Goal: Task Accomplishment & Management: Use online tool/utility

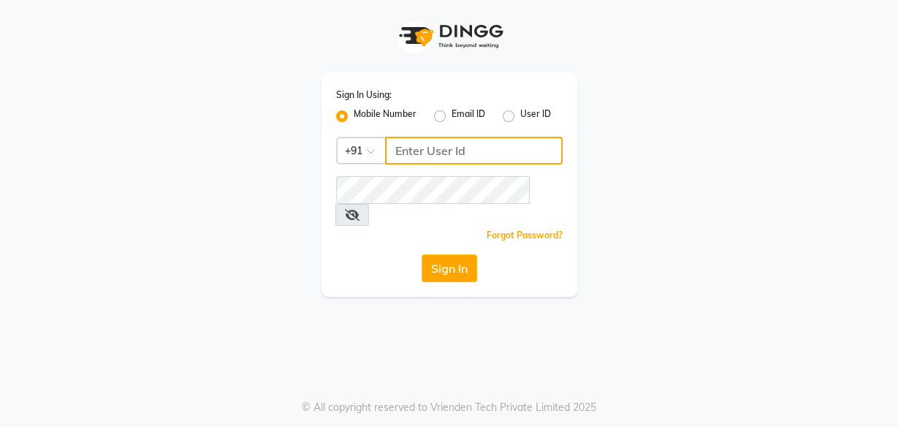
click at [466, 147] on input "Username" at bounding box center [474, 151] width 178 height 28
type input "9324069566"
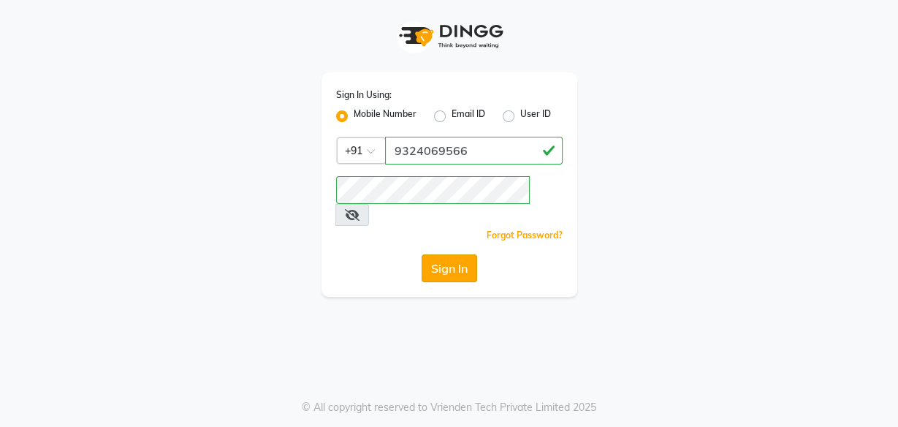
click at [458, 254] on button "Sign In" at bounding box center [450, 268] width 56 height 28
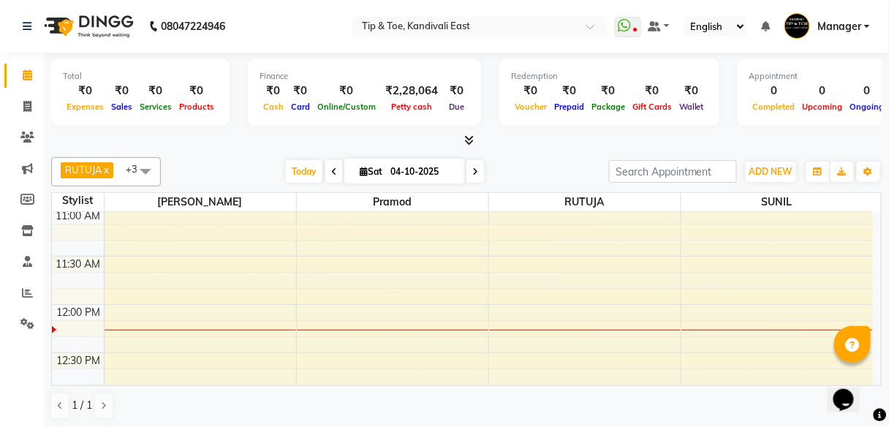
scroll to position [292, 0]
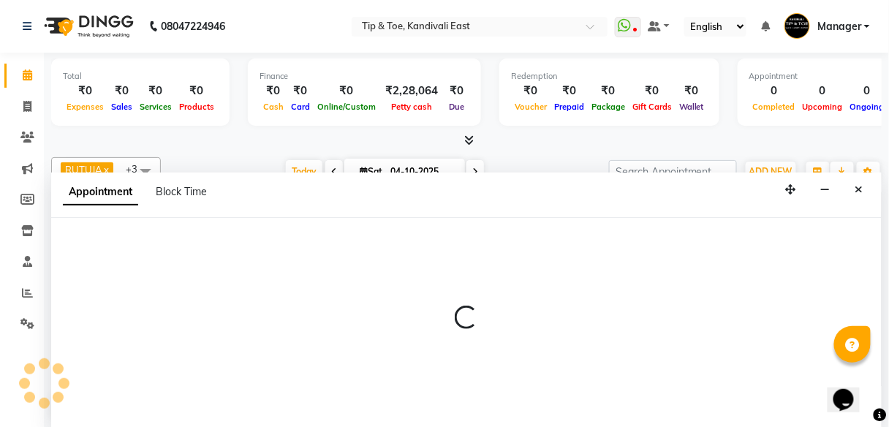
scroll to position [1, 0]
select select "70623"
select select "tentative"
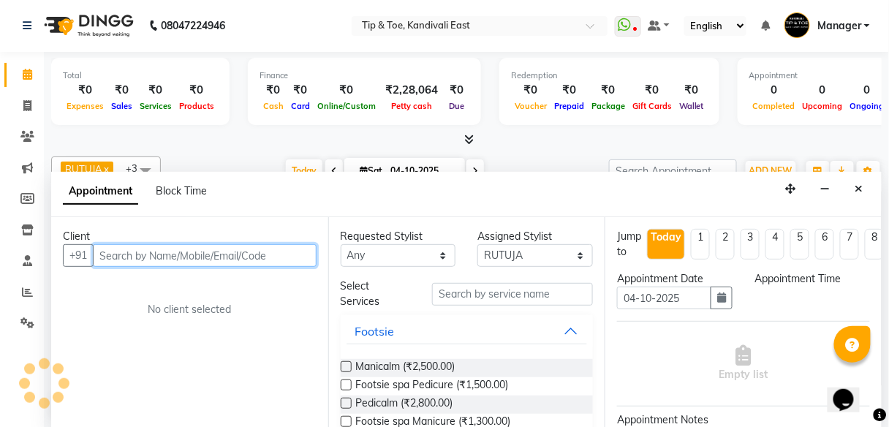
select select "720"
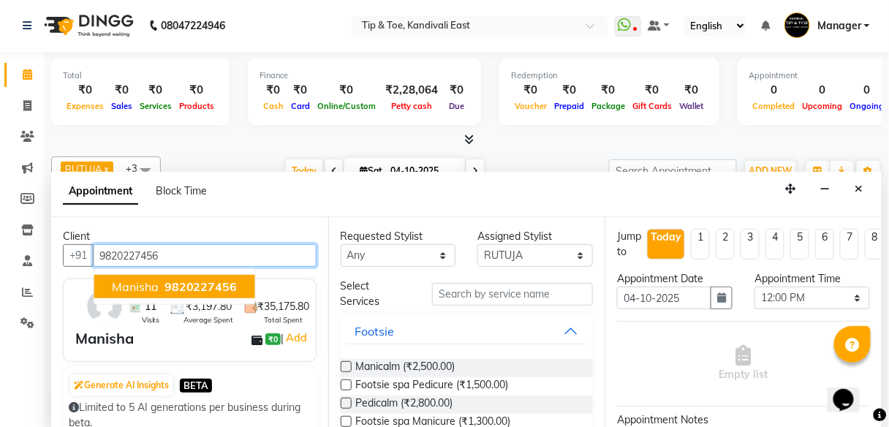
click at [213, 286] on span "9820227456" at bounding box center [200, 286] width 73 height 15
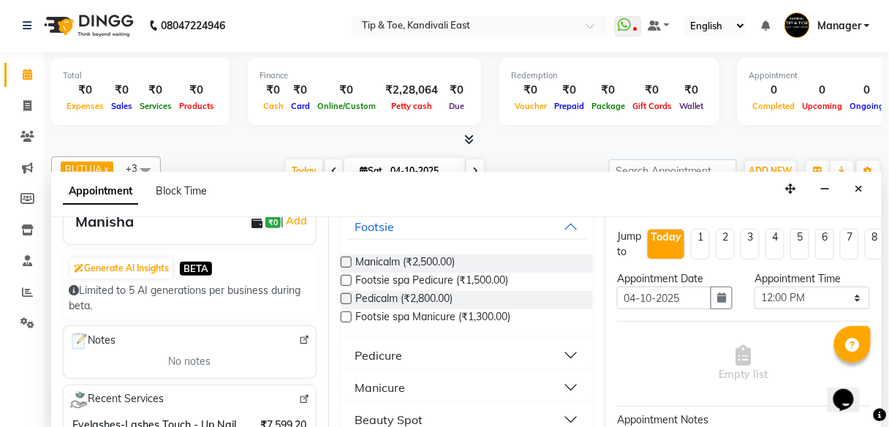
scroll to position [117, 0]
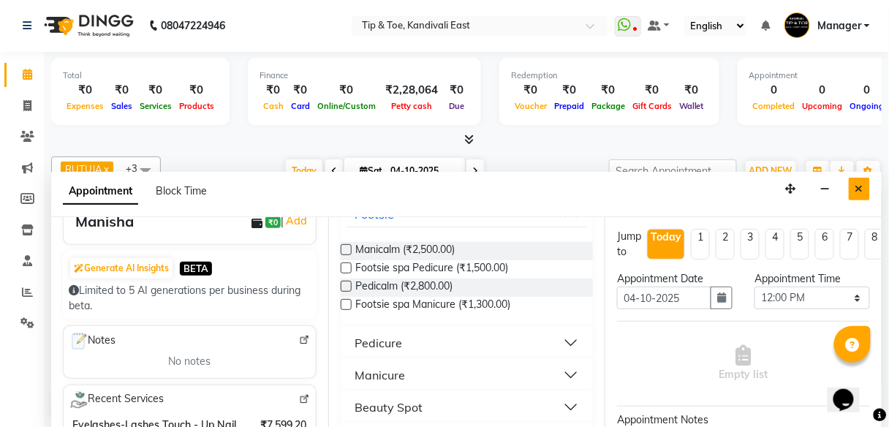
type input "9820227456"
click at [860, 189] on icon "Close" at bounding box center [859, 188] width 8 height 10
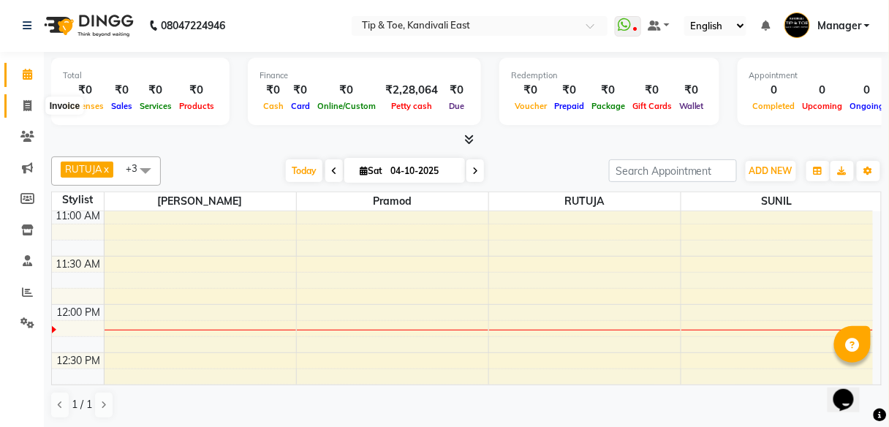
click at [29, 105] on icon at bounding box center [27, 105] width 8 height 11
select select "7846"
select select "service"
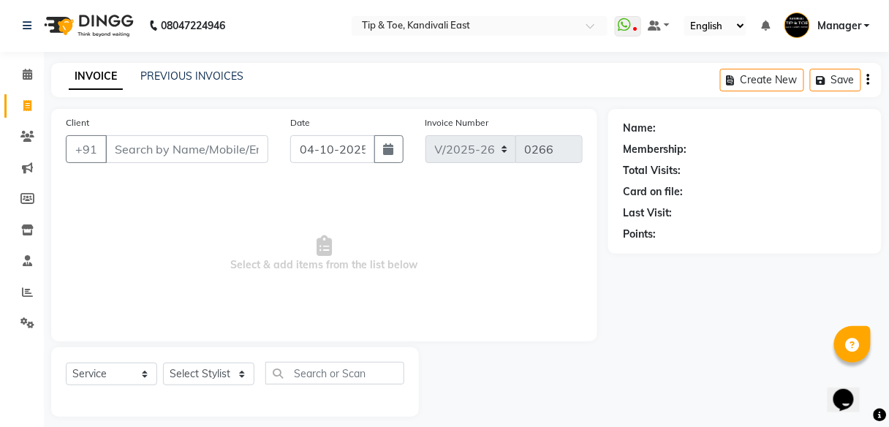
click at [209, 148] on input "Client" at bounding box center [186, 149] width 163 height 28
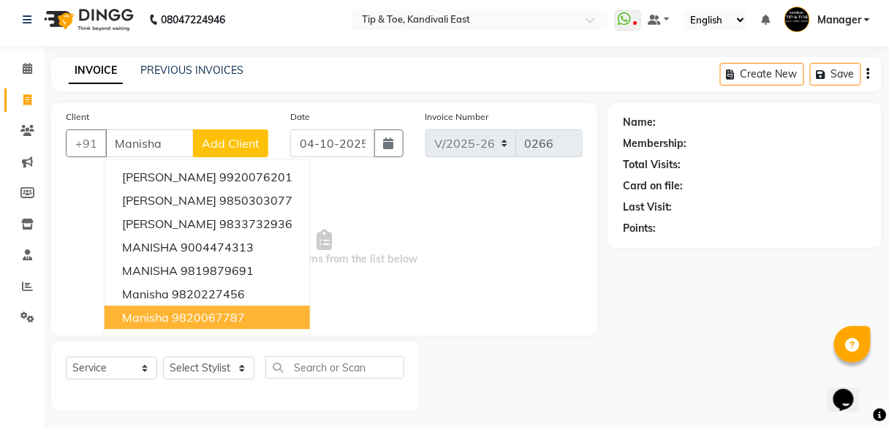
scroll to position [12, 0]
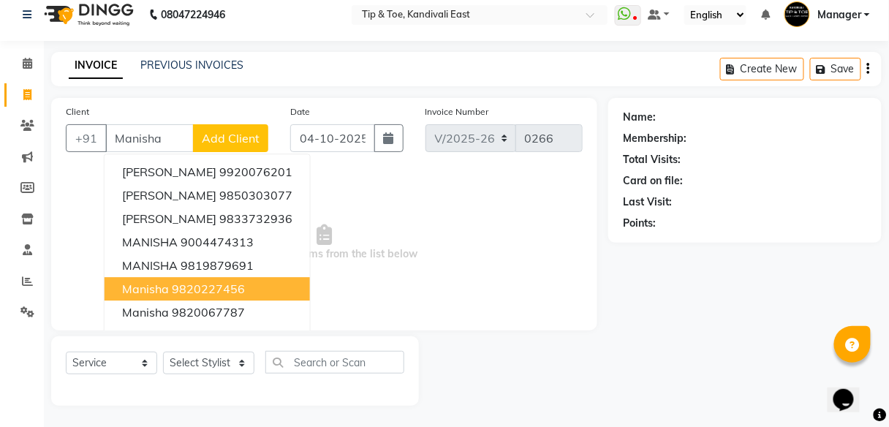
click at [243, 285] on ngb-highlight "9820227456" at bounding box center [208, 288] width 73 height 15
type input "9820227456"
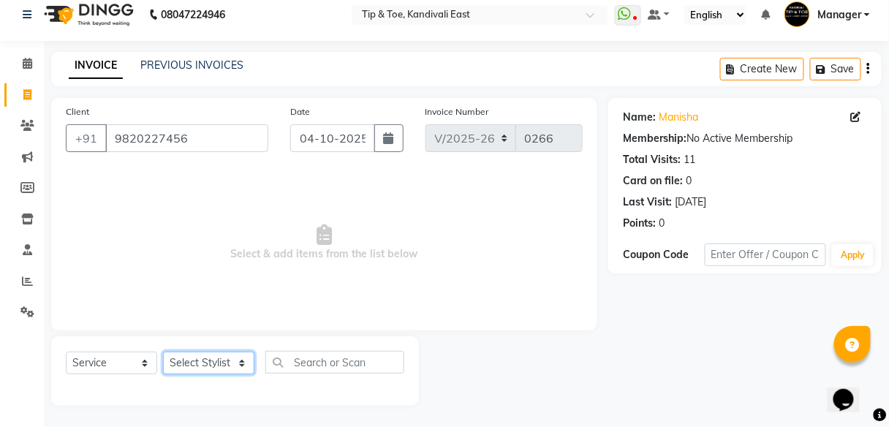
click at [219, 365] on select "Select Stylist [PERSON_NAME] Manager [PERSON_NAME] [PERSON_NAME] [PERSON_NAME] …" at bounding box center [208, 363] width 91 height 23
select select "70623"
click at [163, 352] on select "Select Stylist [PERSON_NAME] Manager [PERSON_NAME] [PERSON_NAME] [PERSON_NAME] …" at bounding box center [208, 363] width 91 height 23
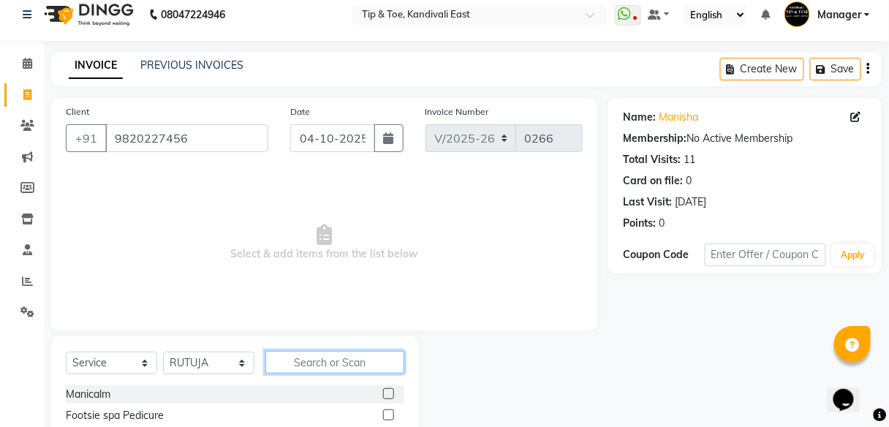
click at [301, 360] on input "text" at bounding box center [334, 362] width 139 height 23
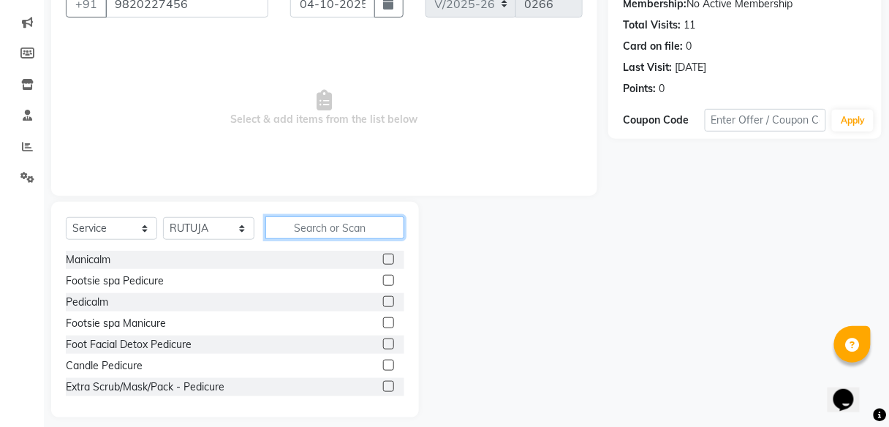
scroll to position [158, 0]
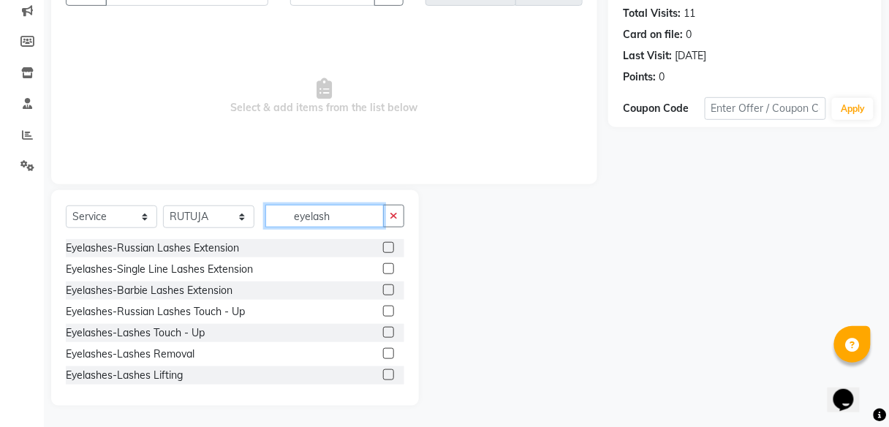
type input "eyelash"
click at [384, 331] on label at bounding box center [388, 332] width 11 height 11
click at [384, 331] on input "checkbox" at bounding box center [388, 333] width 10 height 10
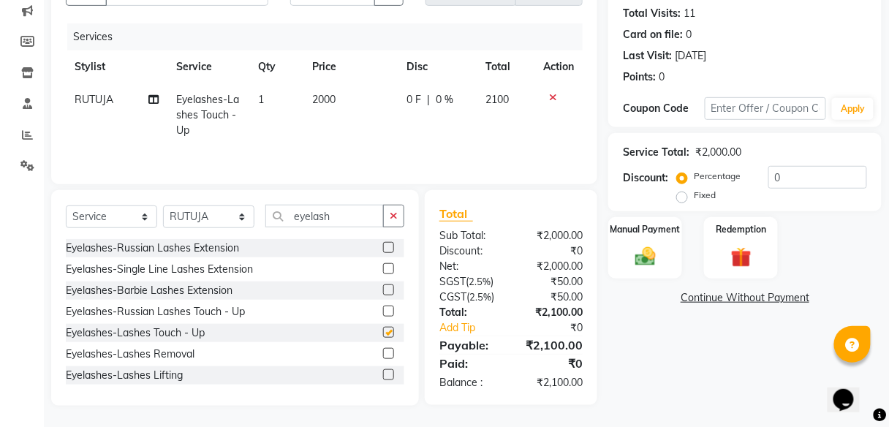
checkbox input "false"
drag, startPoint x: 341, startPoint y: 216, endPoint x: 239, endPoint y: 221, distance: 102.5
click at [241, 221] on div "Select Service Product Membership Package Voucher Prepaid Gift Card Select Styl…" at bounding box center [235, 222] width 338 height 34
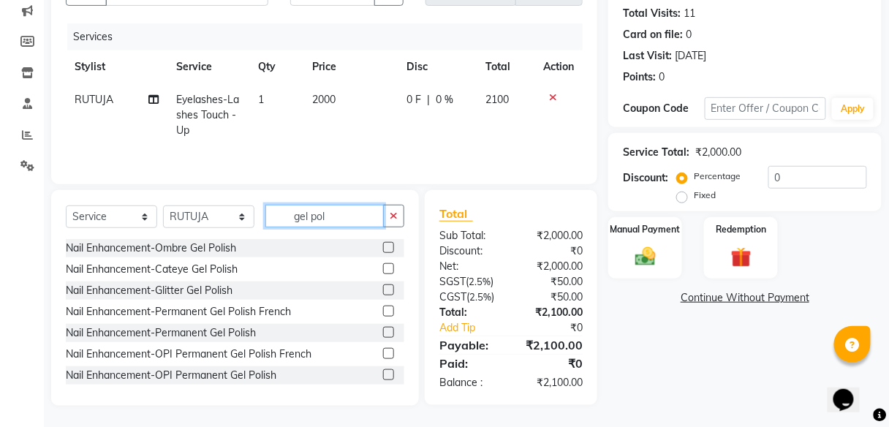
type input "gel pol"
click at [383, 330] on label at bounding box center [388, 332] width 11 height 11
click at [383, 330] on input "checkbox" at bounding box center [388, 333] width 10 height 10
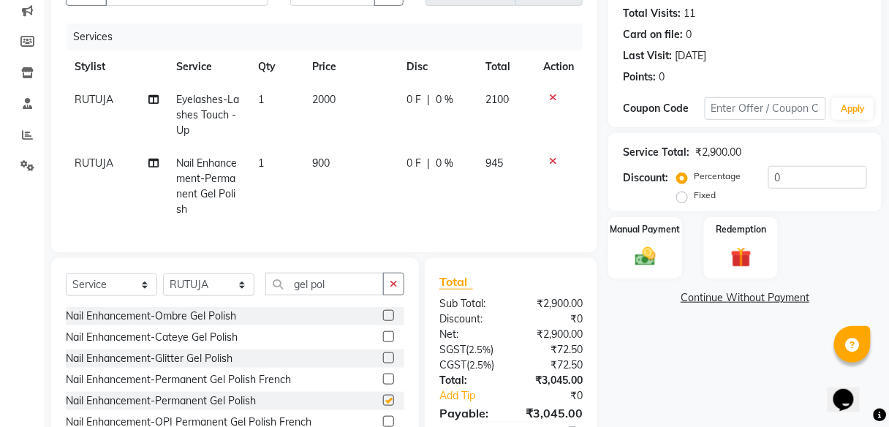
checkbox input "false"
